Goal: Task Accomplishment & Management: Use online tool/utility

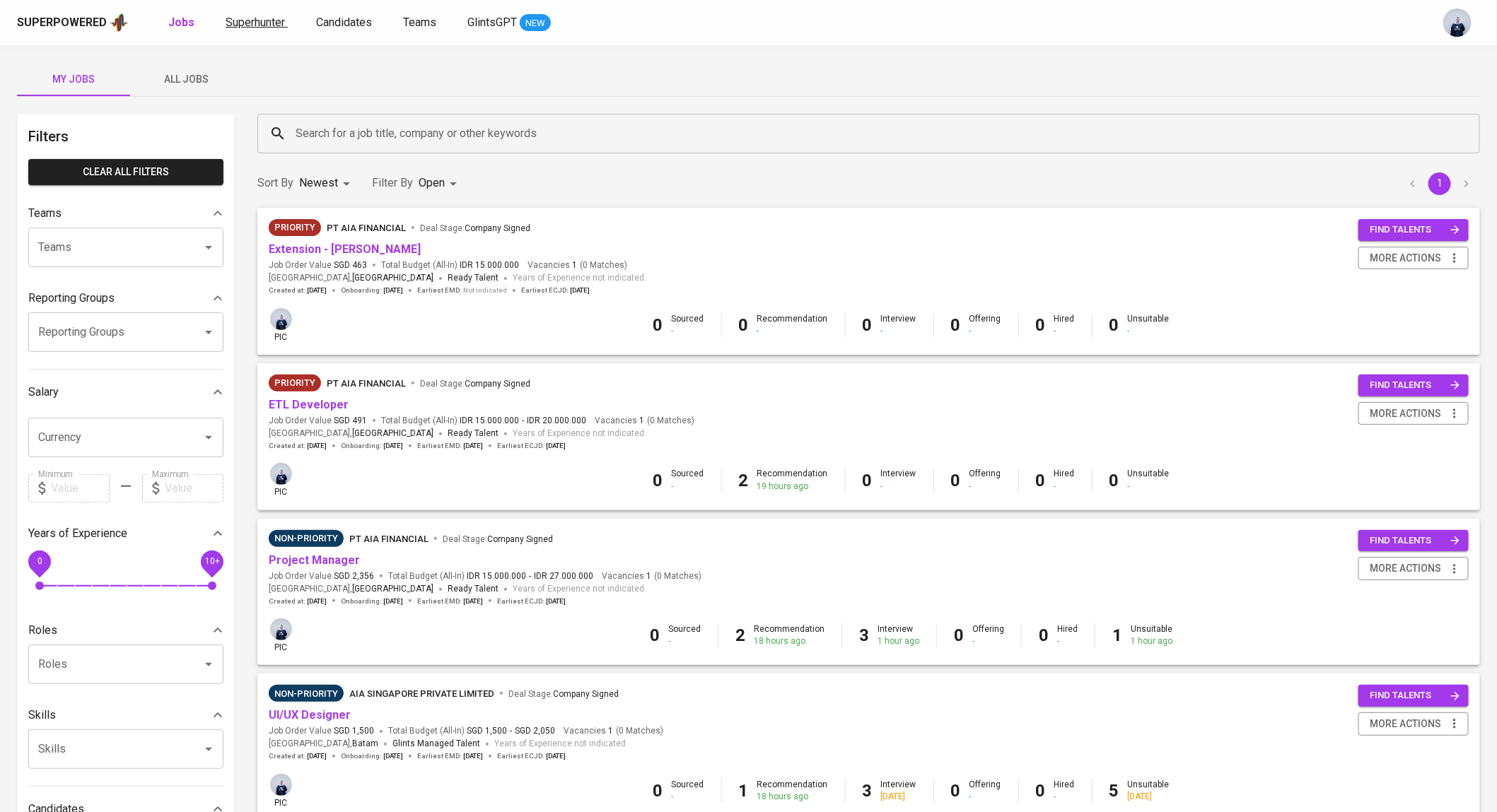
click at [229, 21] on span "Superhunter" at bounding box center [255, 22] width 59 height 13
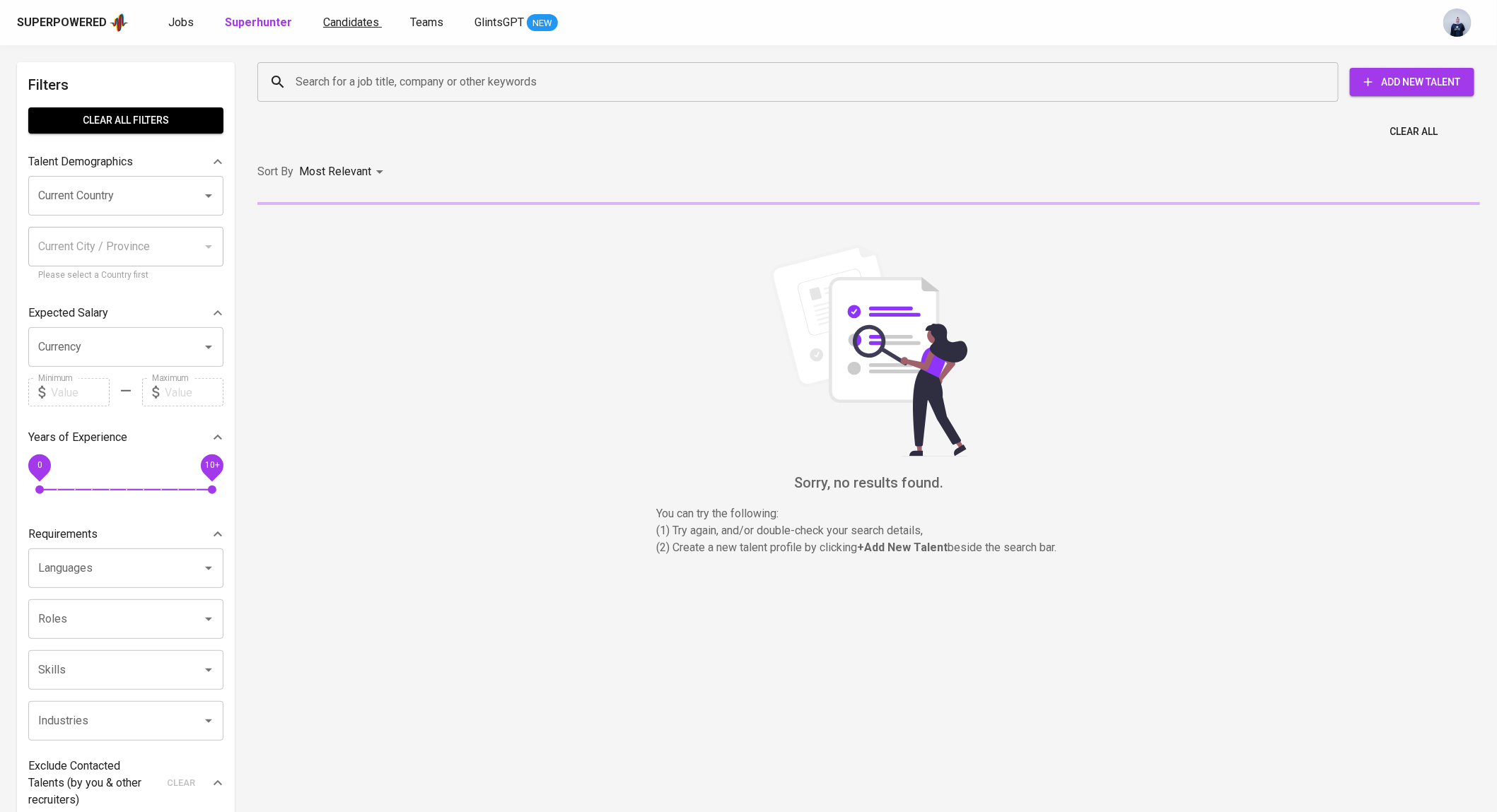
click at [323, 24] on span "Candidates" at bounding box center [351, 22] width 56 height 13
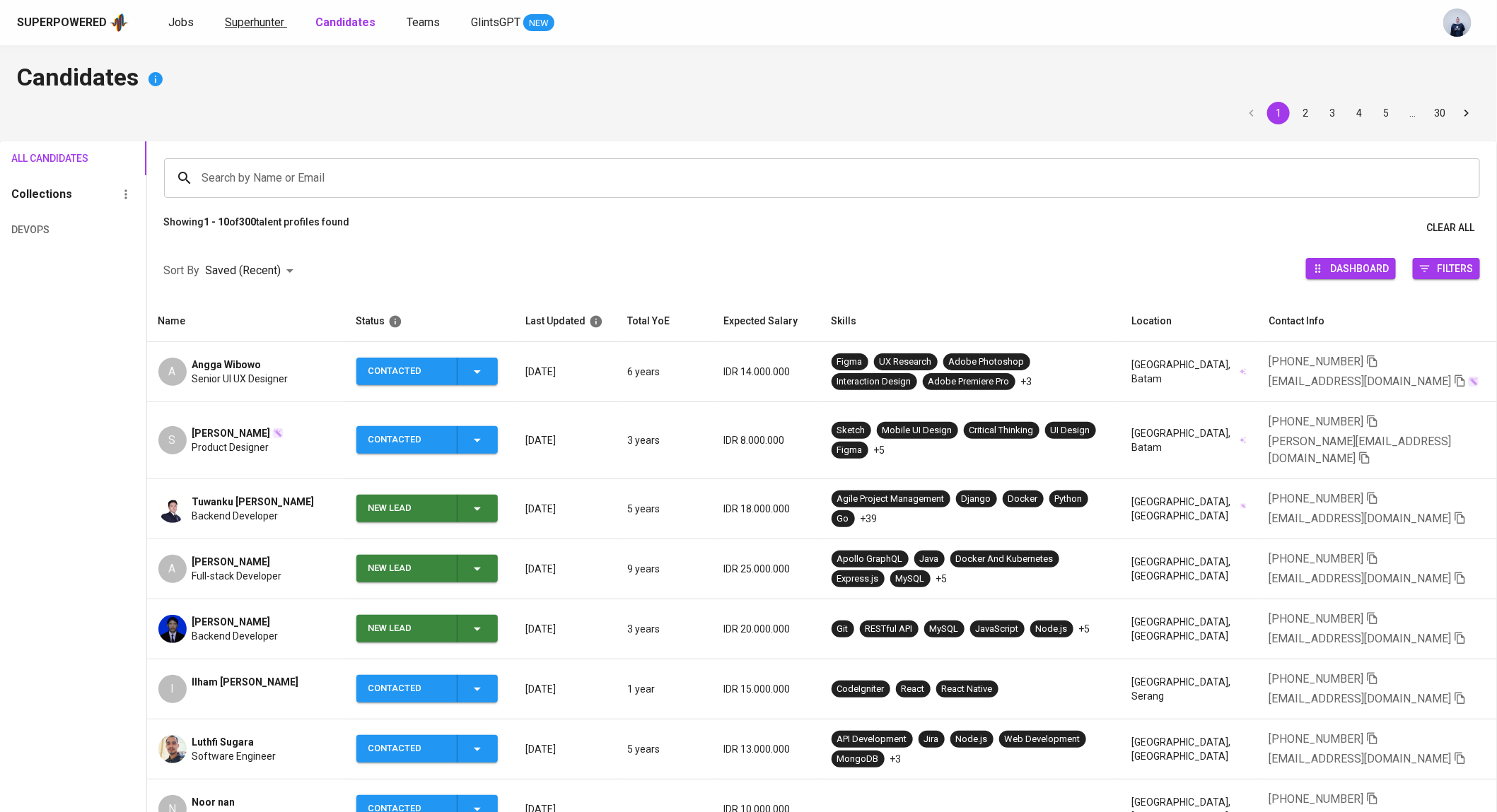
click at [271, 24] on span "Superhunter" at bounding box center [254, 22] width 59 height 13
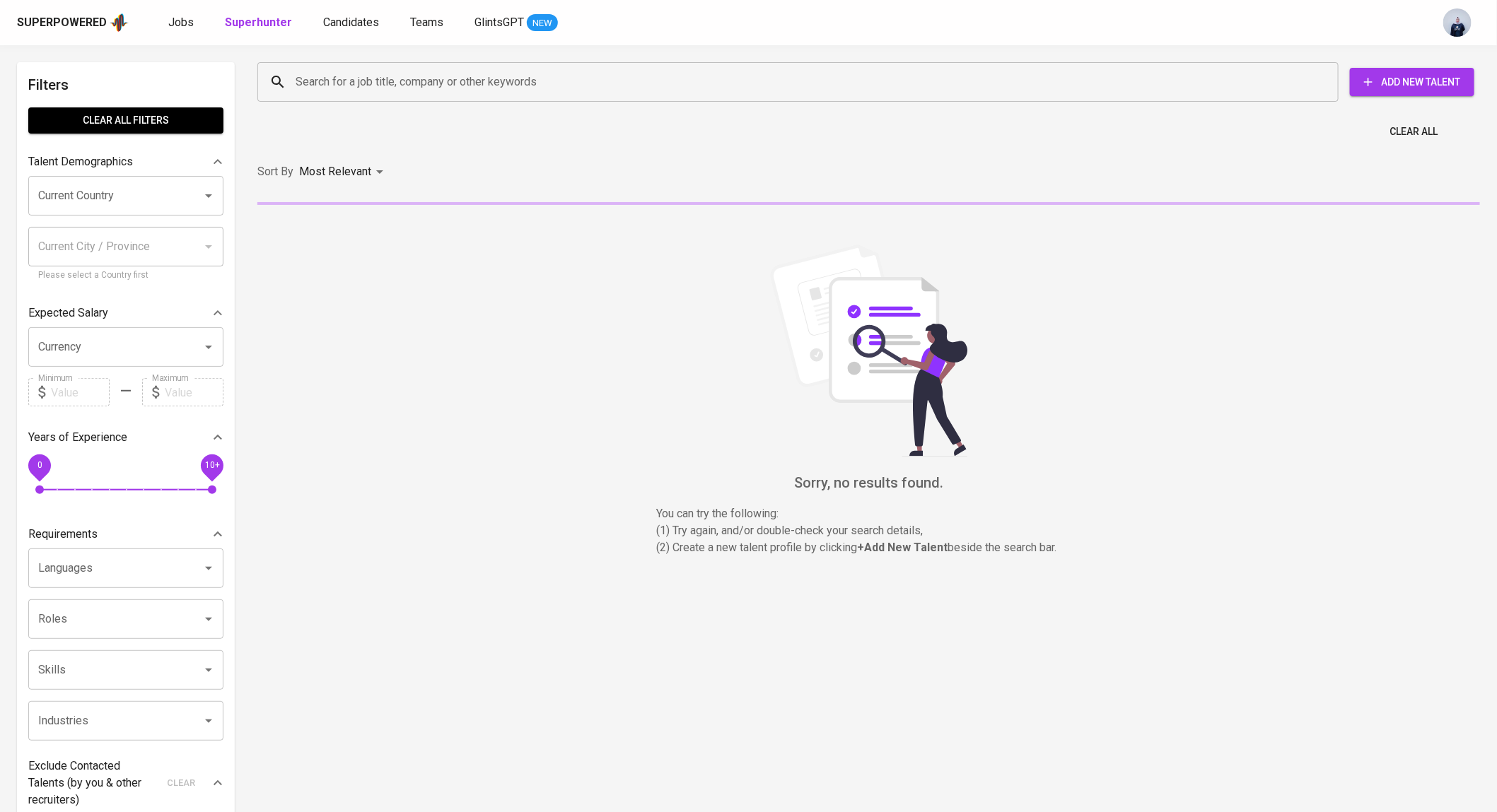
click at [349, 90] on input "Search for a job title, company or other keywords" at bounding box center [801, 81] width 1019 height 27
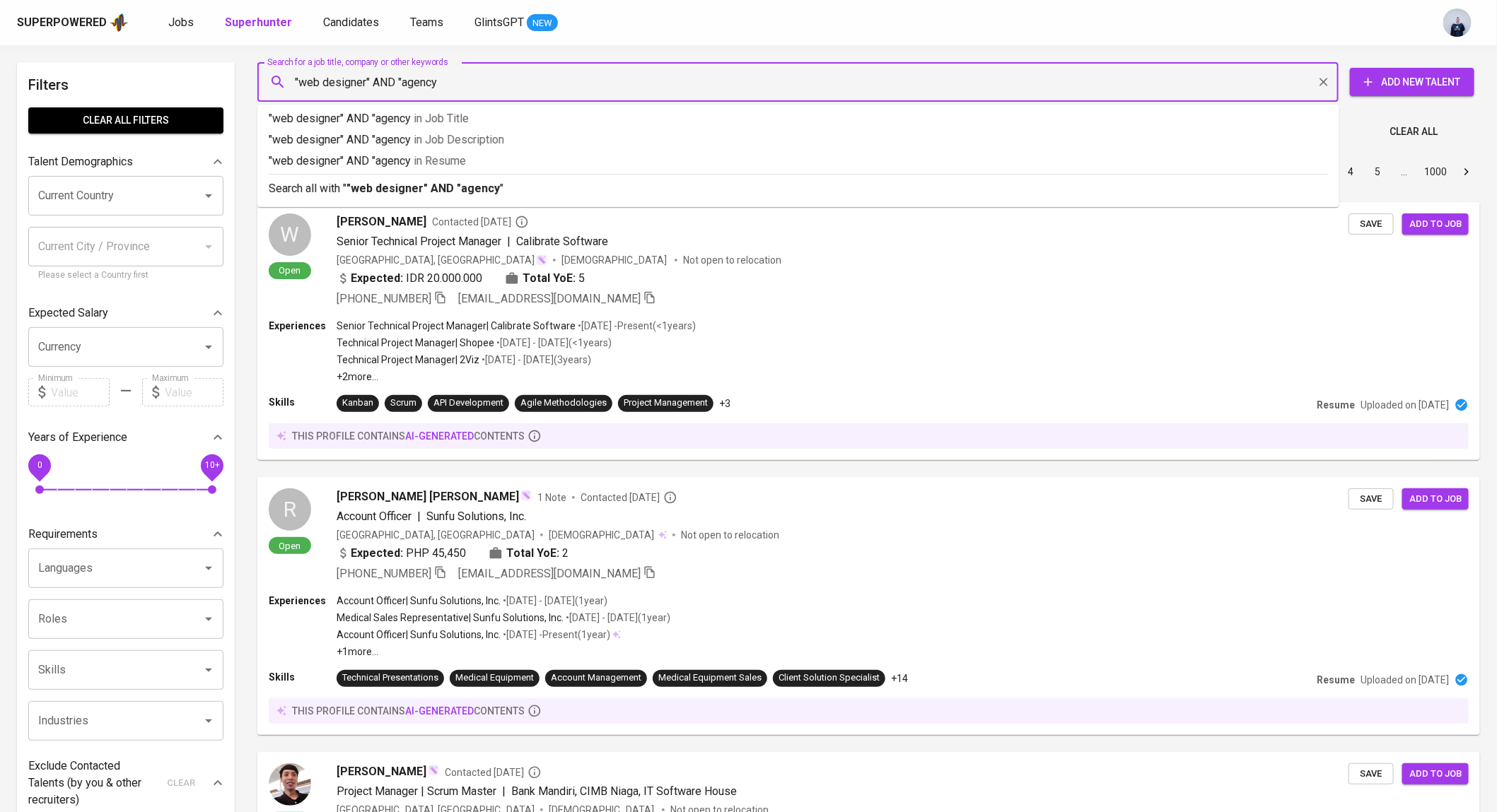
type input ""web designer" AND "agency""
click at [392, 189] on b ""web designer" AND "agency"" at bounding box center [425, 188] width 158 height 13
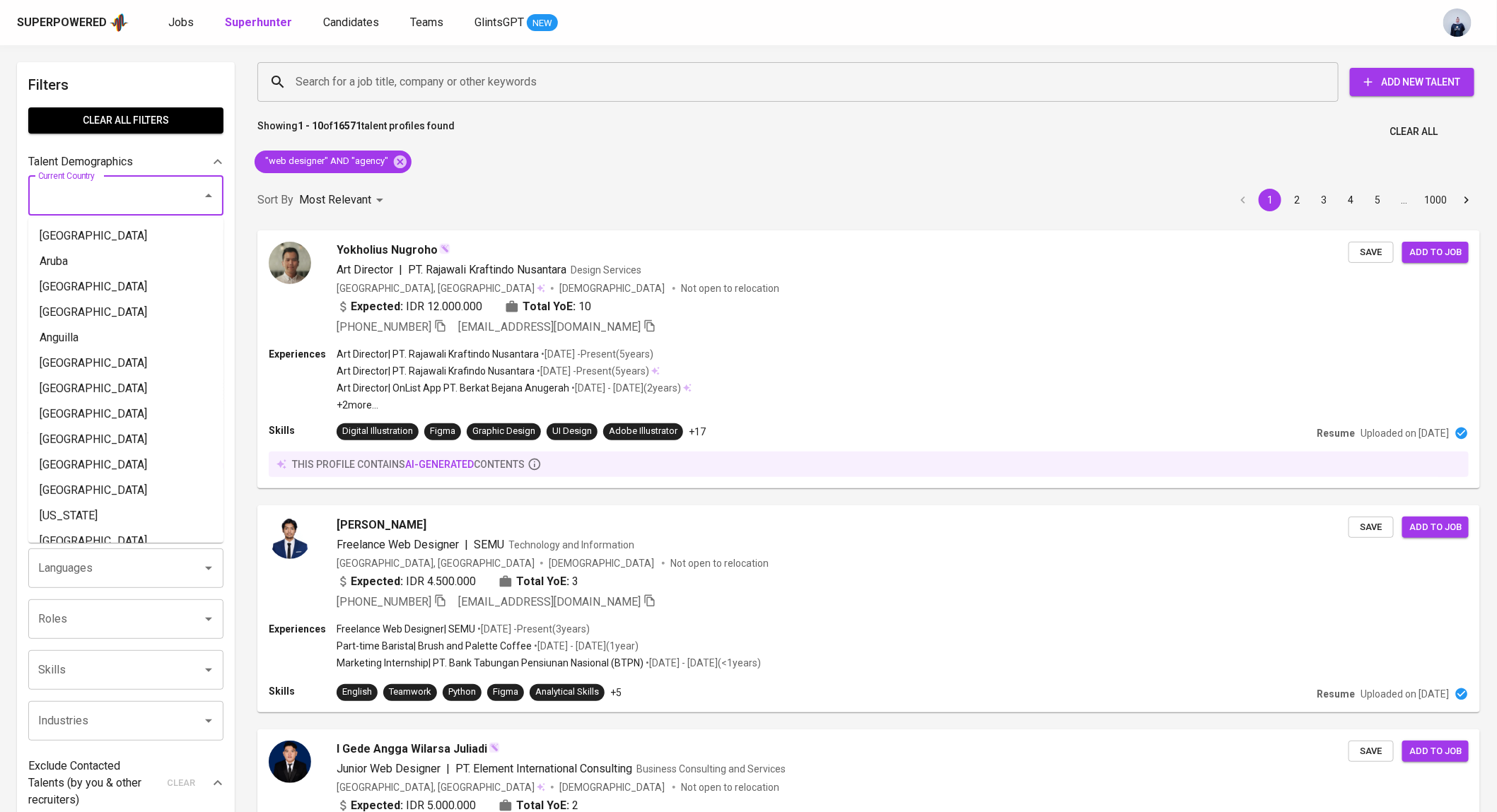
click at [114, 197] on input "Current Country" at bounding box center [106, 195] width 143 height 27
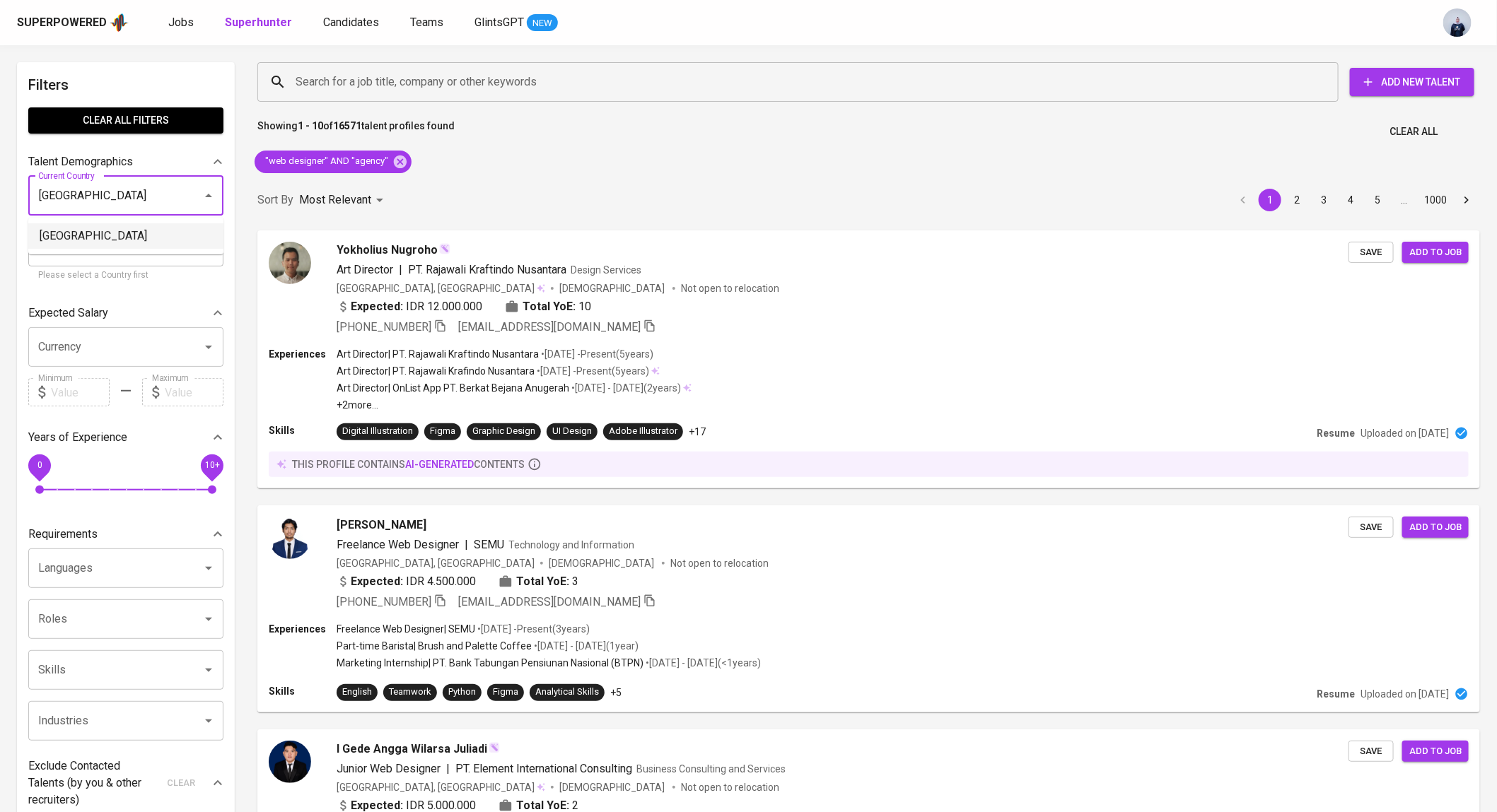
click at [183, 243] on li "[GEOGRAPHIC_DATA]" at bounding box center [126, 236] width 195 height 26
type input "[GEOGRAPHIC_DATA]"
